Goal: Communication & Community: Answer question/provide support

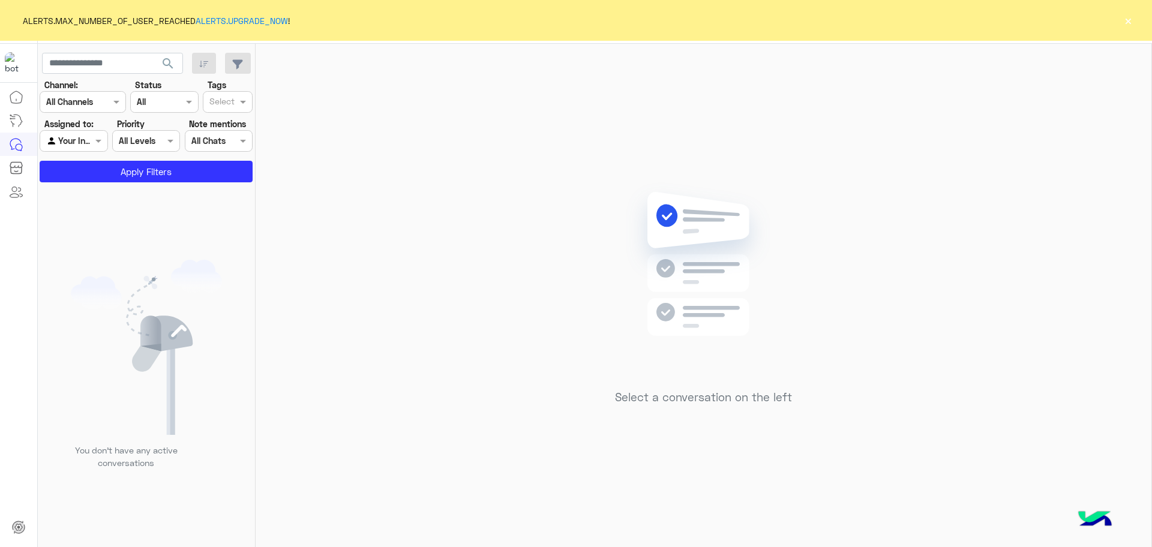
click at [1125, 17] on button "×" at bounding box center [1128, 20] width 12 height 12
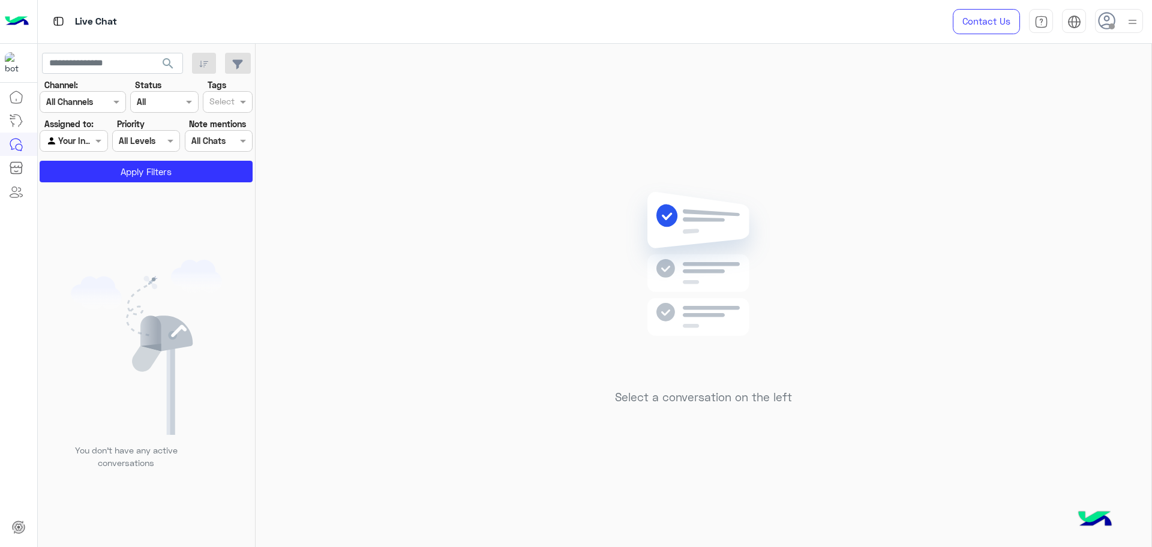
click at [1107, 22] on icon at bounding box center [1107, 21] width 18 height 18
click at [1066, 97] on label "Online" at bounding box center [1067, 92] width 131 height 22
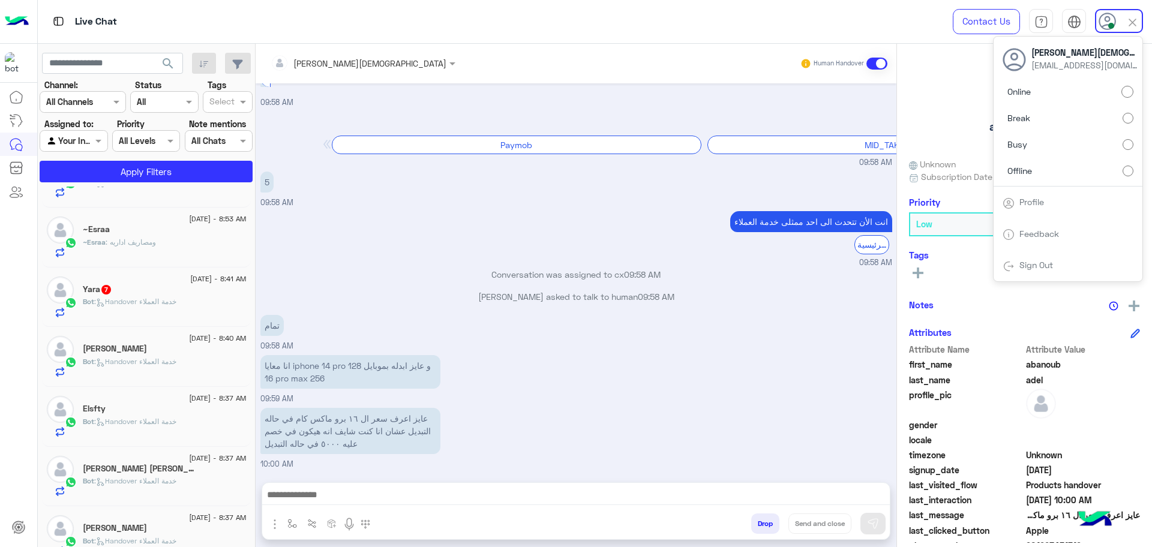
scroll to position [241, 0]
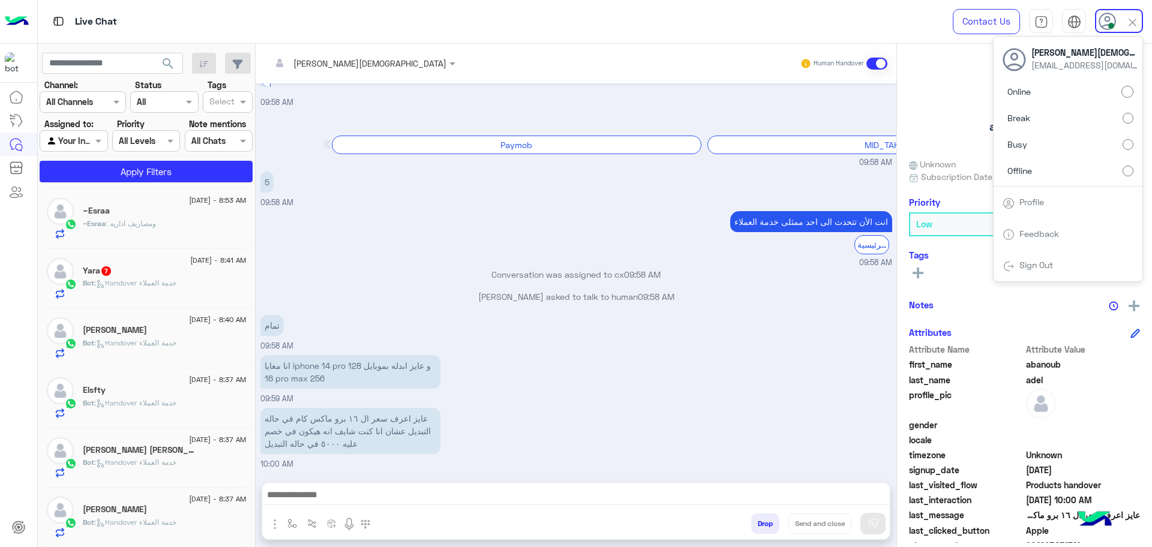
click at [346, 66] on input "text" at bounding box center [343, 63] width 145 height 13
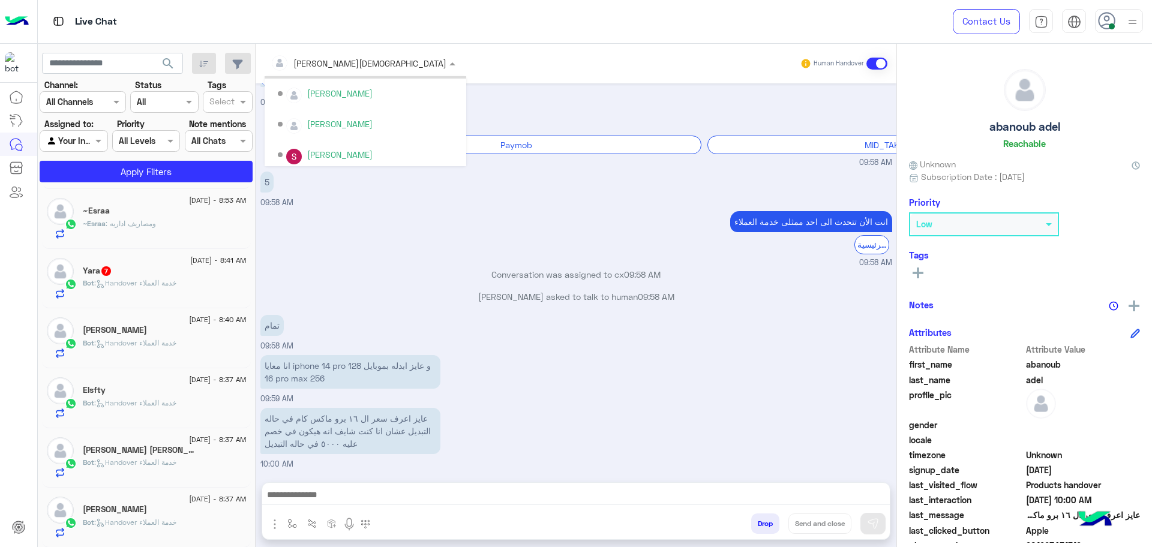
scroll to position [475, 0]
click at [1109, 20] on use at bounding box center [1106, 20] width 17 height 17
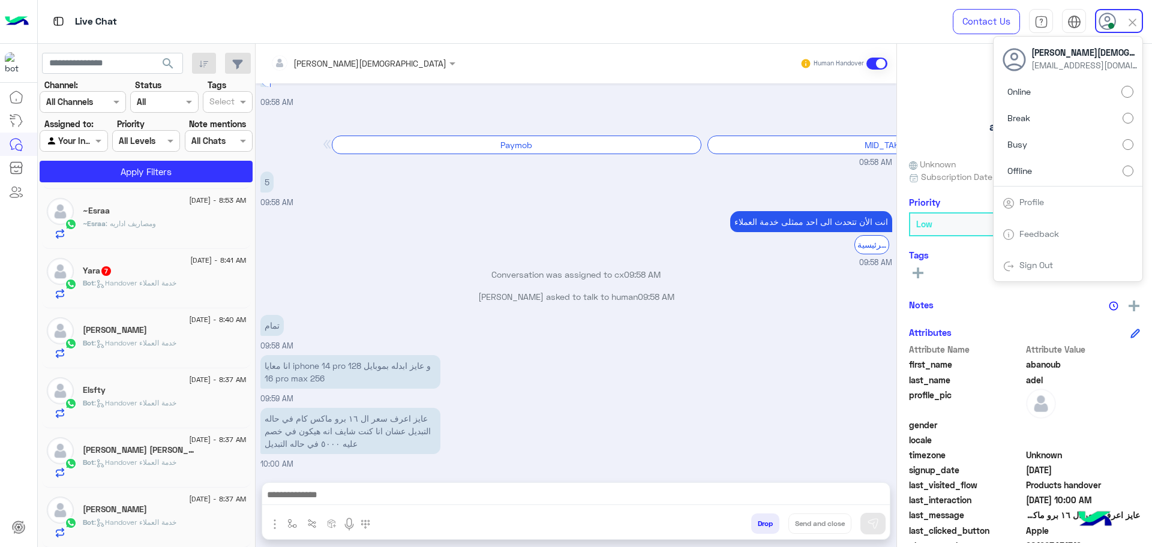
click at [1027, 148] on label "Busy" at bounding box center [1067, 145] width 131 height 22
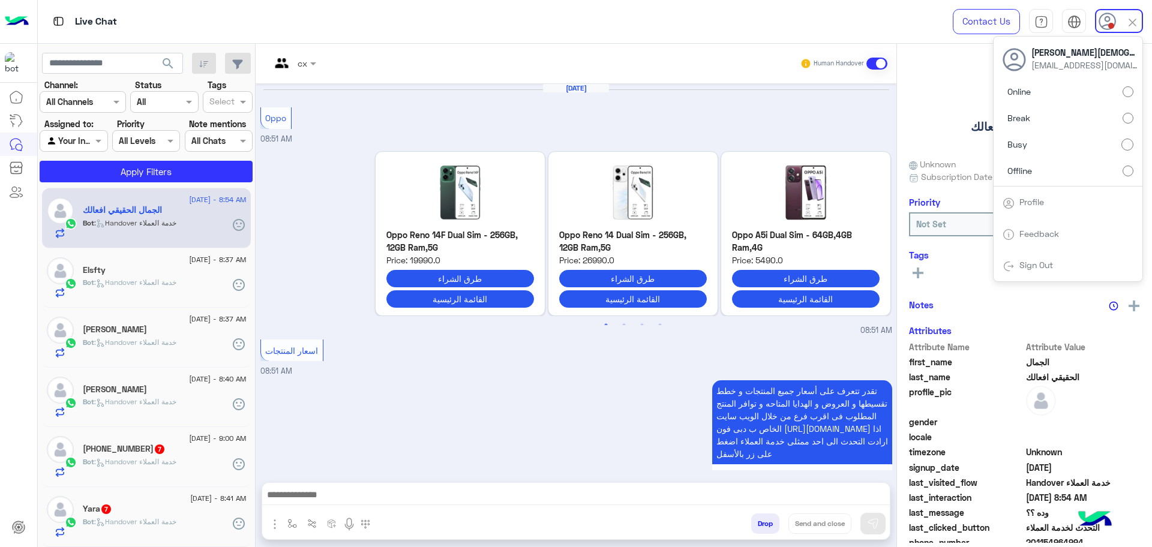
scroll to position [1040, 0]
